Goal: Register for event/course

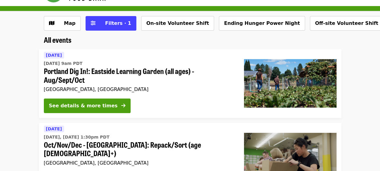
scroll to position [30, 0]
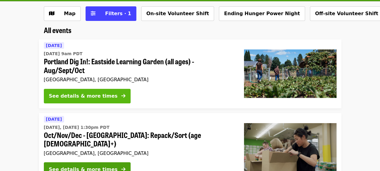
click at [102, 97] on div "See details & more times" at bounding box center [83, 95] width 69 height 7
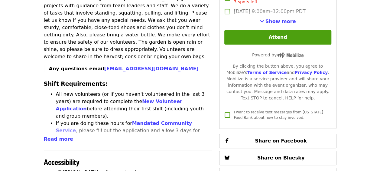
scroll to position [272, 0]
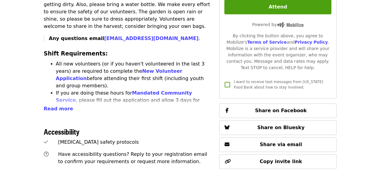
drag, startPoint x: 58, startPoint y: 95, endPoint x: 61, endPoint y: 98, distance: 4.5
click at [58, 106] on span "Read more" at bounding box center [58, 109] width 29 height 6
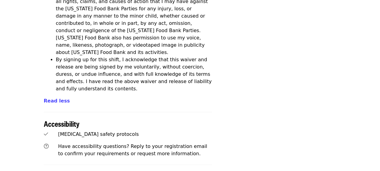
scroll to position [1368, 0]
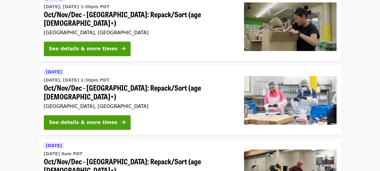
scroll to position [151, 0]
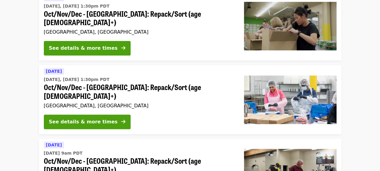
click at [170, 83] on span "Oct/Nov/Dec - [GEOGRAPHIC_DATA]: Repack/Sort (age [DEMOGRAPHIC_DATA]+)" at bounding box center [139, 92] width 190 height 18
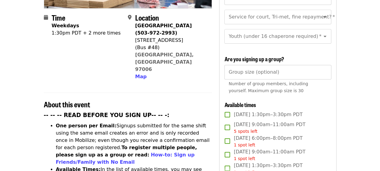
scroll to position [181, 0]
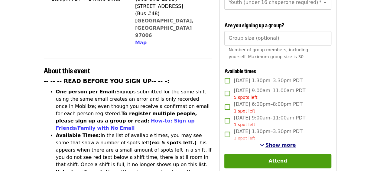
click at [284, 142] on span "Show more" at bounding box center [280, 145] width 31 height 6
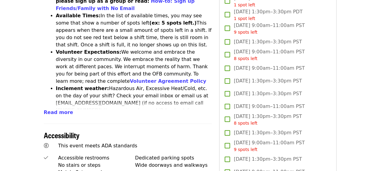
scroll to position [302, 0]
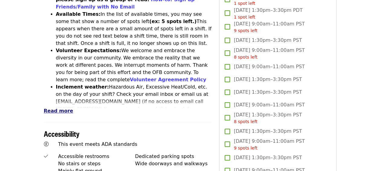
click at [60, 108] on span "Read more" at bounding box center [58, 111] width 29 height 6
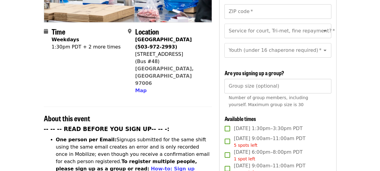
scroll to position [84, 0]
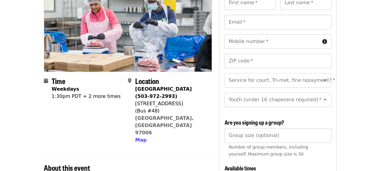
drag, startPoint x: 136, startPoint y: 93, endPoint x: 182, endPoint y: 93, distance: 46.0
click at [182, 100] on div "[STREET_ADDRESS]" at bounding box center [171, 103] width 72 height 7
drag, startPoint x: 182, startPoint y: 93, endPoint x: 171, endPoint y: 93, distance: 10.9
drag, startPoint x: 171, startPoint y: 93, endPoint x: 200, endPoint y: 147, distance: 60.9
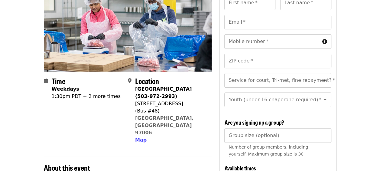
drag, startPoint x: 143, startPoint y: 114, endPoint x: 138, endPoint y: 116, distance: 6.1
click at [138, 137] on span "Map" at bounding box center [140, 140] width 11 height 6
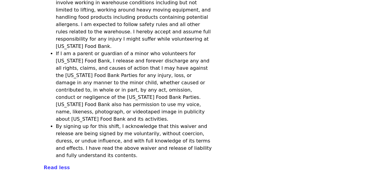
scroll to position [2195, 0]
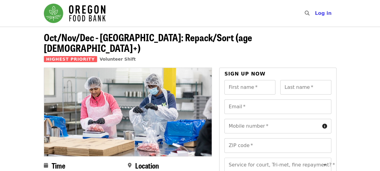
scroll to position [121, 0]
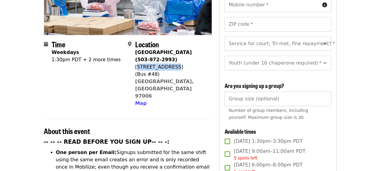
drag, startPoint x: 137, startPoint y: 56, endPoint x: 172, endPoint y: 57, distance: 35.7
click at [172, 63] on div "[STREET_ADDRESS]" at bounding box center [171, 66] width 72 height 7
drag, startPoint x: 172, startPoint y: 57, endPoint x: 135, endPoint y: 56, distance: 37.5
click at [135, 63] on div "[STREET_ADDRESS]" at bounding box center [171, 66] width 72 height 7
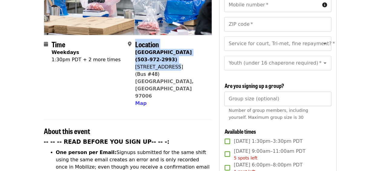
drag, startPoint x: 135, startPoint y: 56, endPoint x: 173, endPoint y: 56, distance: 38.1
click at [173, 56] on div "Location [GEOGRAPHIC_DATA] (503-972-2993) [STREET_ADDRESS] Map" at bounding box center [167, 73] width 79 height 67
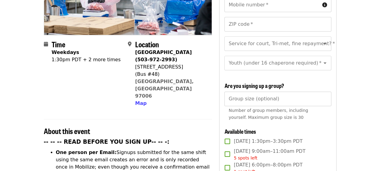
drag, startPoint x: 173, startPoint y: 56, endPoint x: 180, endPoint y: 56, distance: 6.7
click at [180, 63] on div "[STREET_ADDRESS]" at bounding box center [171, 66] width 72 height 7
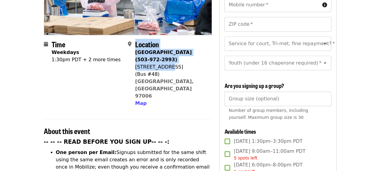
drag, startPoint x: 135, startPoint y: 55, endPoint x: 168, endPoint y: 52, distance: 33.7
click at [168, 52] on div "Location [GEOGRAPHIC_DATA] (503-972-2993) [STREET_ADDRESS] Map" at bounding box center [167, 73] width 79 height 67
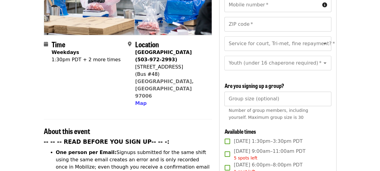
drag, startPoint x: 168, startPoint y: 52, endPoint x: 181, endPoint y: 56, distance: 13.9
click at [181, 63] on div "[STREET_ADDRESS]" at bounding box center [171, 66] width 72 height 7
drag, startPoint x: 180, startPoint y: 56, endPoint x: 136, endPoint y: 57, distance: 44.2
click at [136, 63] on div "[STREET_ADDRESS]" at bounding box center [171, 66] width 72 height 7
drag, startPoint x: 136, startPoint y: 57, endPoint x: 162, endPoint y: 56, distance: 26.0
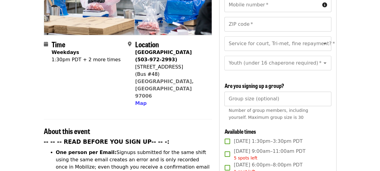
copy div "[STREET_ADDRESS]"
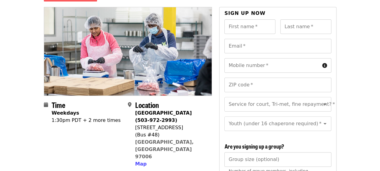
scroll to position [0, 0]
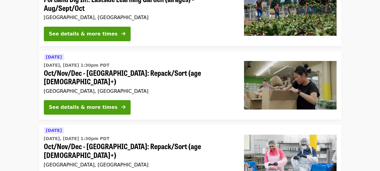
scroll to position [91, 0]
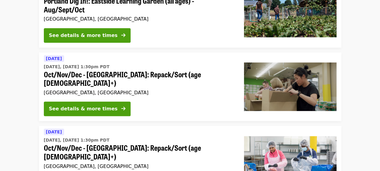
click at [119, 74] on span "Oct/Nov/Dec - [GEOGRAPHIC_DATA]: Repack/Sort (age [DEMOGRAPHIC_DATA]+)" at bounding box center [139, 79] width 190 height 18
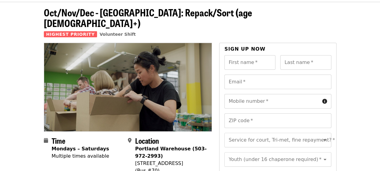
scroll to position [60, 0]
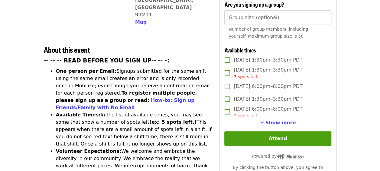
scroll to position [212, 0]
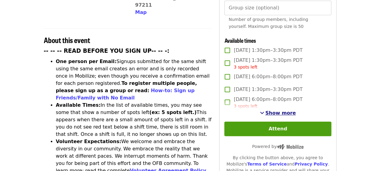
click at [285, 112] on span "Show more" at bounding box center [280, 113] width 31 height 6
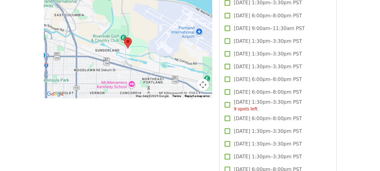
scroll to position [514, 0]
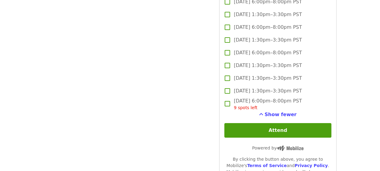
scroll to position [1028, 0]
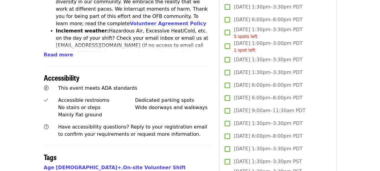
scroll to position [302, 0]
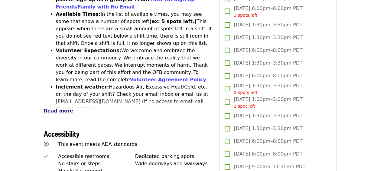
click at [51, 108] on span "Read more" at bounding box center [58, 111] width 29 height 6
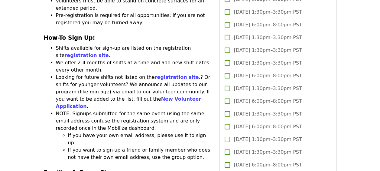
scroll to position [877, 0]
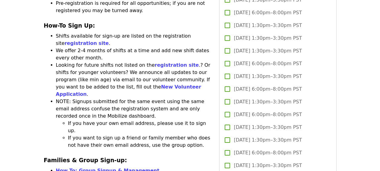
drag, startPoint x: 56, startPoint y: 57, endPoint x: 109, endPoint y: 85, distance: 60.2
drag, startPoint x: 109, startPoint y: 85, endPoint x: 94, endPoint y: 67, distance: 24.2
copy li "Families and Groups can reserve spots in a food repack shift: Chaperone ratios:…"
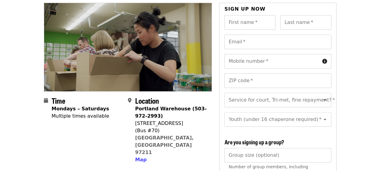
scroll to position [0, 0]
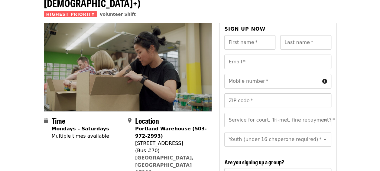
scroll to position [91, 0]
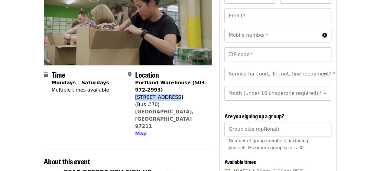
drag, startPoint x: 136, startPoint y: 85, endPoint x: 174, endPoint y: 83, distance: 38.2
click at [174, 93] on div "[STREET_ADDRESS]" at bounding box center [171, 96] width 72 height 7
drag, startPoint x: 174, startPoint y: 83, endPoint x: 156, endPoint y: 86, distance: 18.1
copy div "[STREET_ADDRESS]"
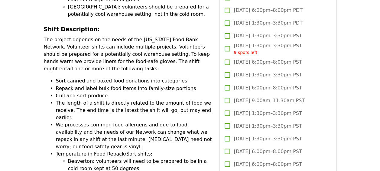
scroll to position [454, 0]
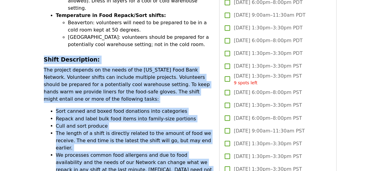
drag, startPoint x: 44, startPoint y: 11, endPoint x: 166, endPoint y: 153, distance: 186.7
copy div "Shift Description: The project depends on the needs of the [US_STATE] Food Bank…"
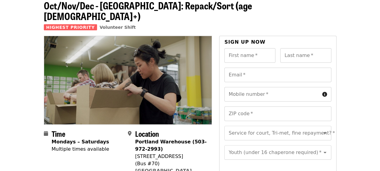
scroll to position [121, 0]
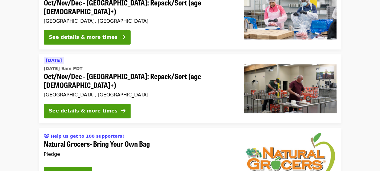
scroll to position [181, 0]
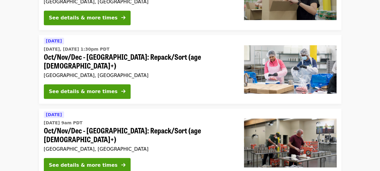
click at [148, 52] on span "Oct/Nov/Dec - [GEOGRAPHIC_DATA]: Repack/Sort (age [DEMOGRAPHIC_DATA]+)" at bounding box center [139, 61] width 190 height 18
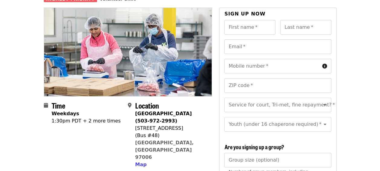
scroll to position [60, 0]
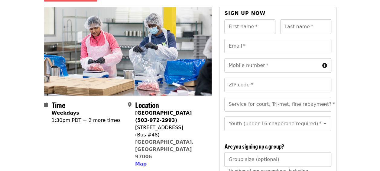
drag, startPoint x: 135, startPoint y: 117, endPoint x: 182, endPoint y: 117, distance: 46.9
click at [182, 124] on div "[STREET_ADDRESS]" at bounding box center [171, 127] width 72 height 7
drag, startPoint x: 182, startPoint y: 117, endPoint x: 163, endPoint y: 116, distance: 19.1
copy div "[STREET_ADDRESS]"
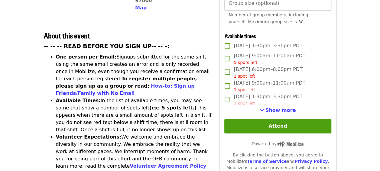
scroll to position [277, 0]
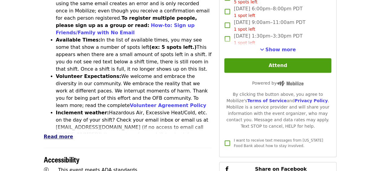
click at [54, 133] on span "Read more" at bounding box center [58, 136] width 29 height 6
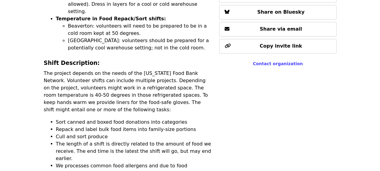
scroll to position [458, 0]
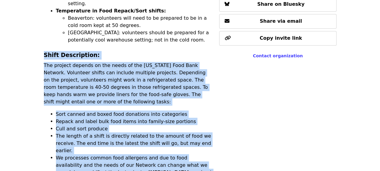
drag, startPoint x: 45, startPoint y: 8, endPoint x: 173, endPoint y: 152, distance: 192.5
copy div "Shift Description: The project depends on the needs of the [US_STATE] Food Bank…"
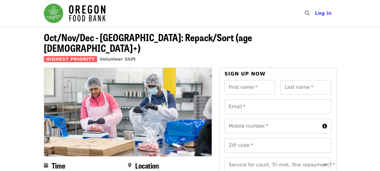
scroll to position [121, 0]
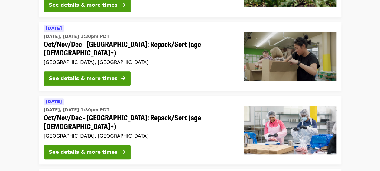
scroll to position [181, 0]
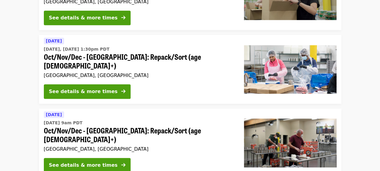
click at [138, 126] on span "Oct/Nov/Dec - [GEOGRAPHIC_DATA]: Repack/Sort (age [DEMOGRAPHIC_DATA]+)" at bounding box center [139, 135] width 190 height 18
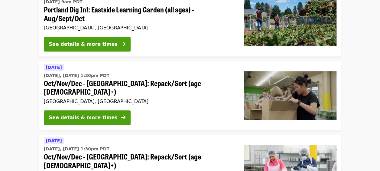
scroll to position [60, 0]
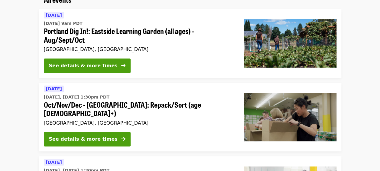
click at [141, 103] on span "Oct/Nov/Dec - [GEOGRAPHIC_DATA]: Repack/Sort (age [DEMOGRAPHIC_DATA]+)" at bounding box center [139, 109] width 190 height 18
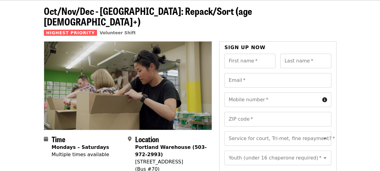
scroll to position [60, 0]
